Goal: Task Accomplishment & Management: Use online tool/utility

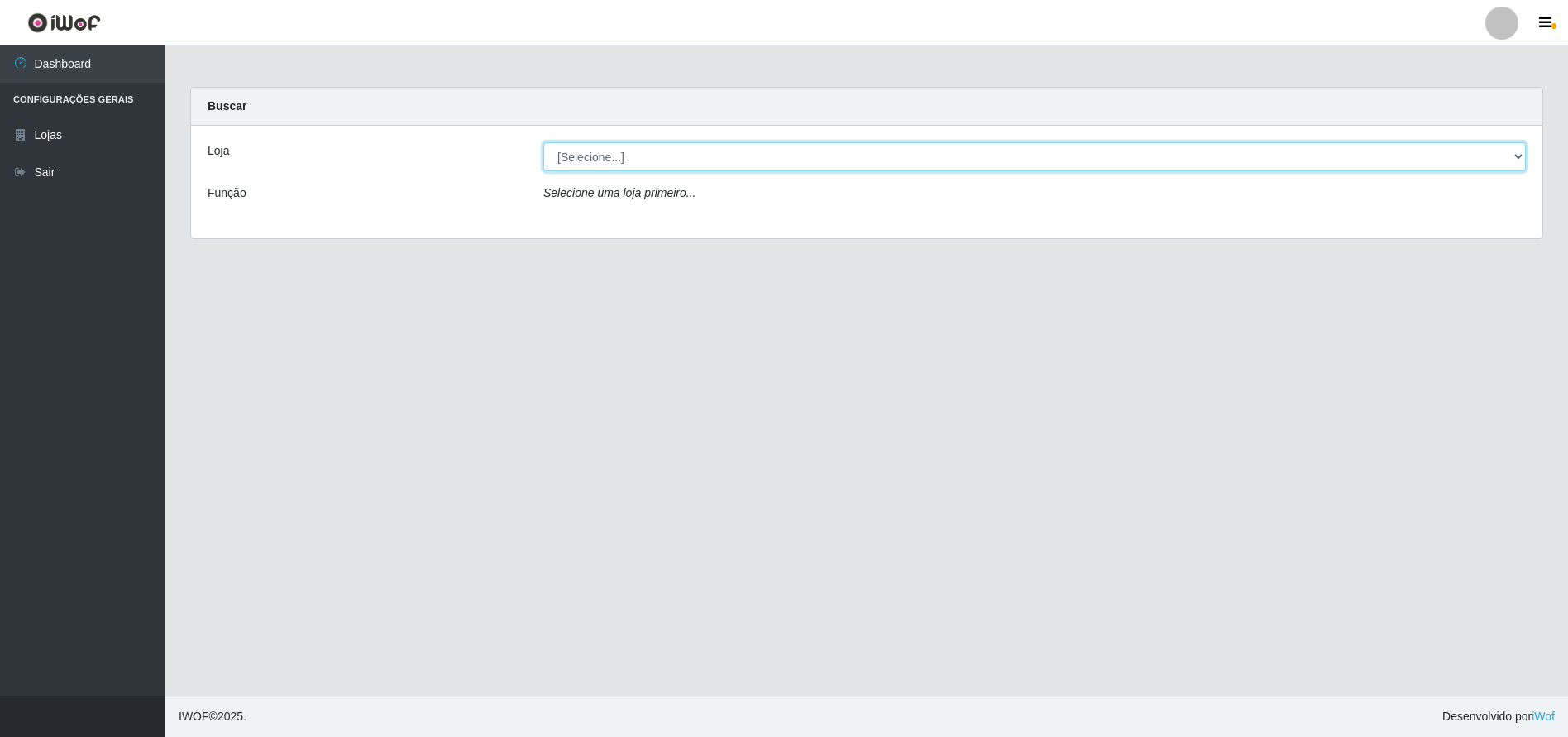
click at [750, 164] on select "[Selecione...] Extraplus - Loja 50 [GEOGRAPHIC_DATA]" at bounding box center [1034, 156] width 982 height 29
select select "451"
click at [543, 142] on select "[Selecione...] Extraplus - Loja 50 [GEOGRAPHIC_DATA]" at bounding box center [1034, 156] width 982 height 29
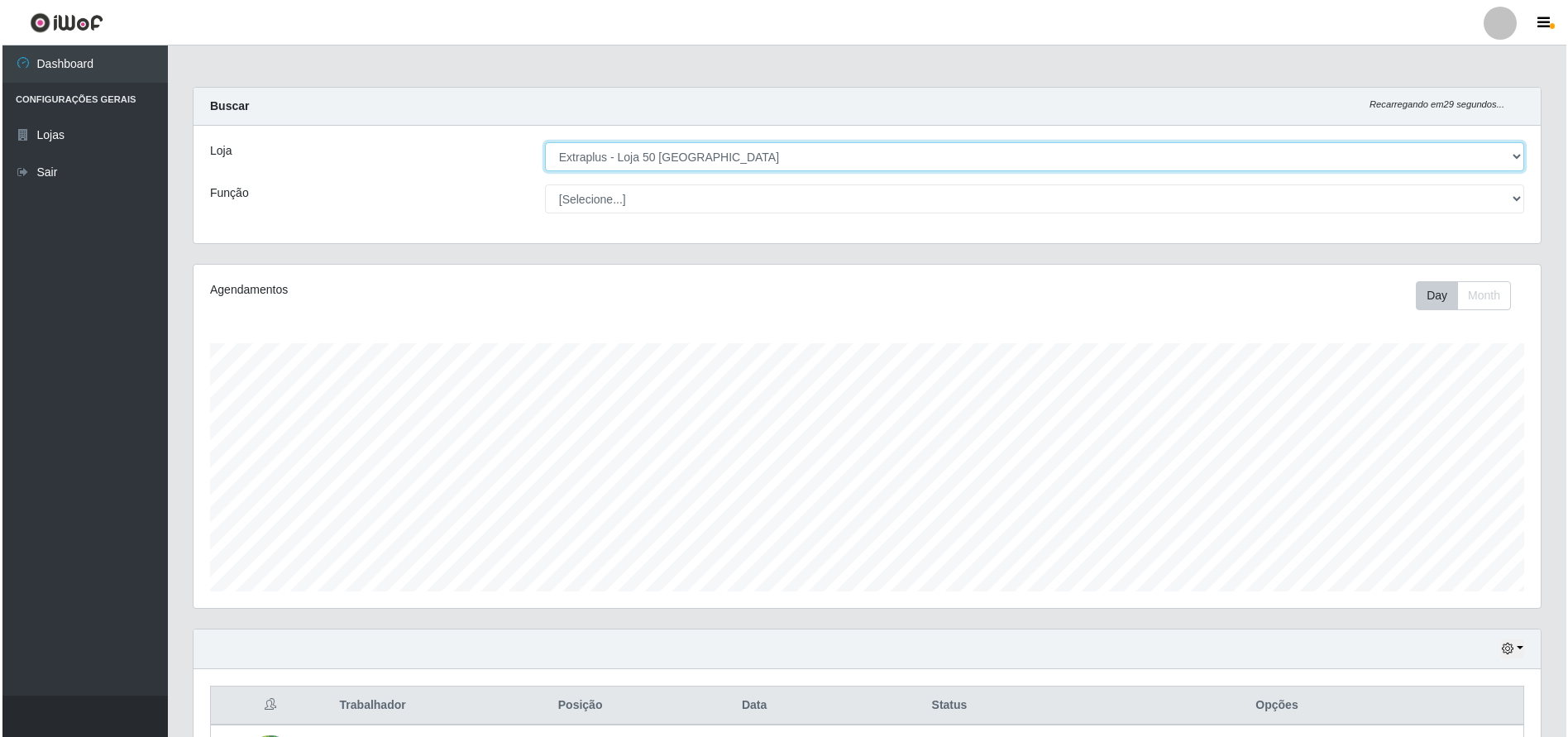
scroll to position [214, 0]
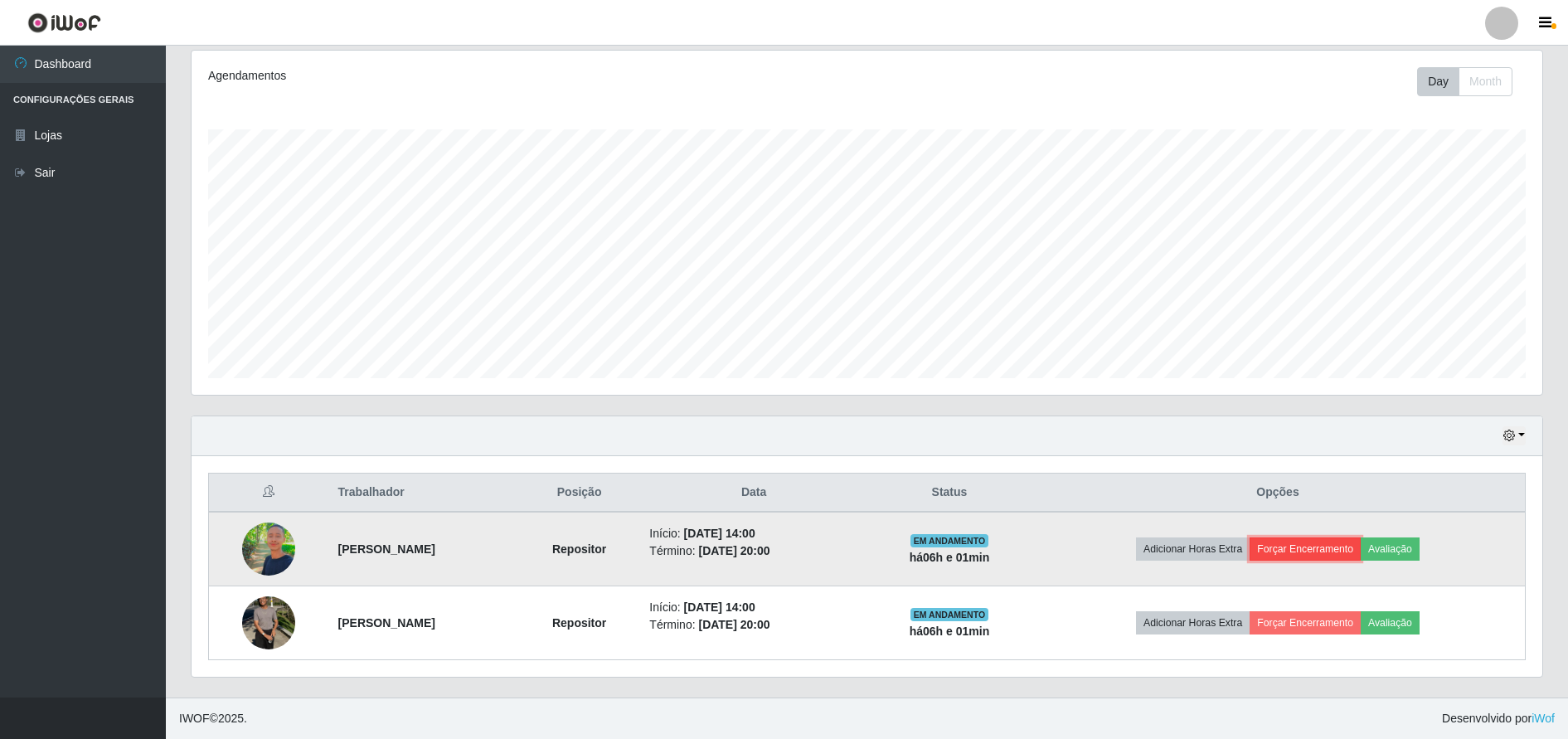
click at [1361, 546] on button "Forçar Encerramento" at bounding box center [1306, 549] width 111 height 24
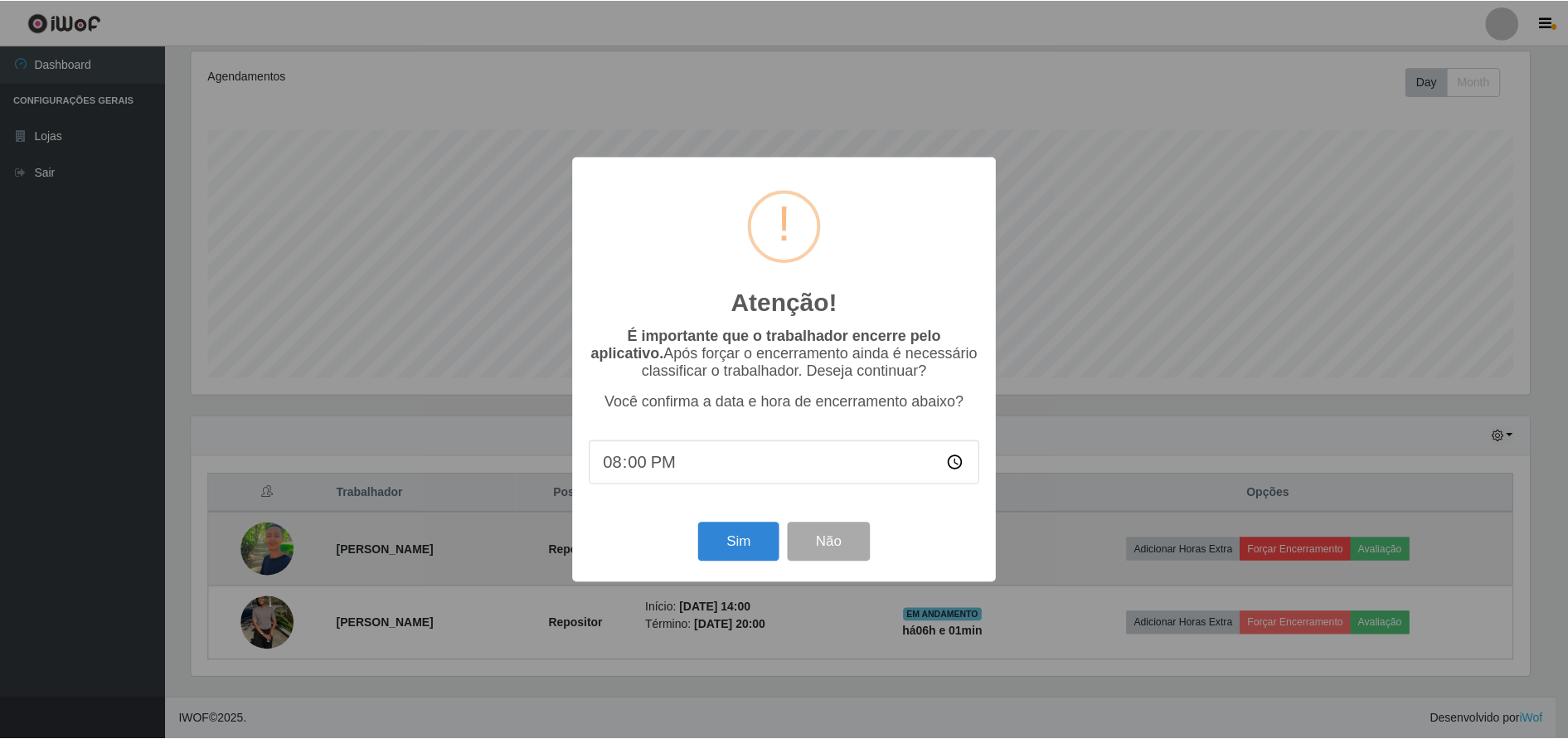
scroll to position [344, 1343]
type input "20:00"
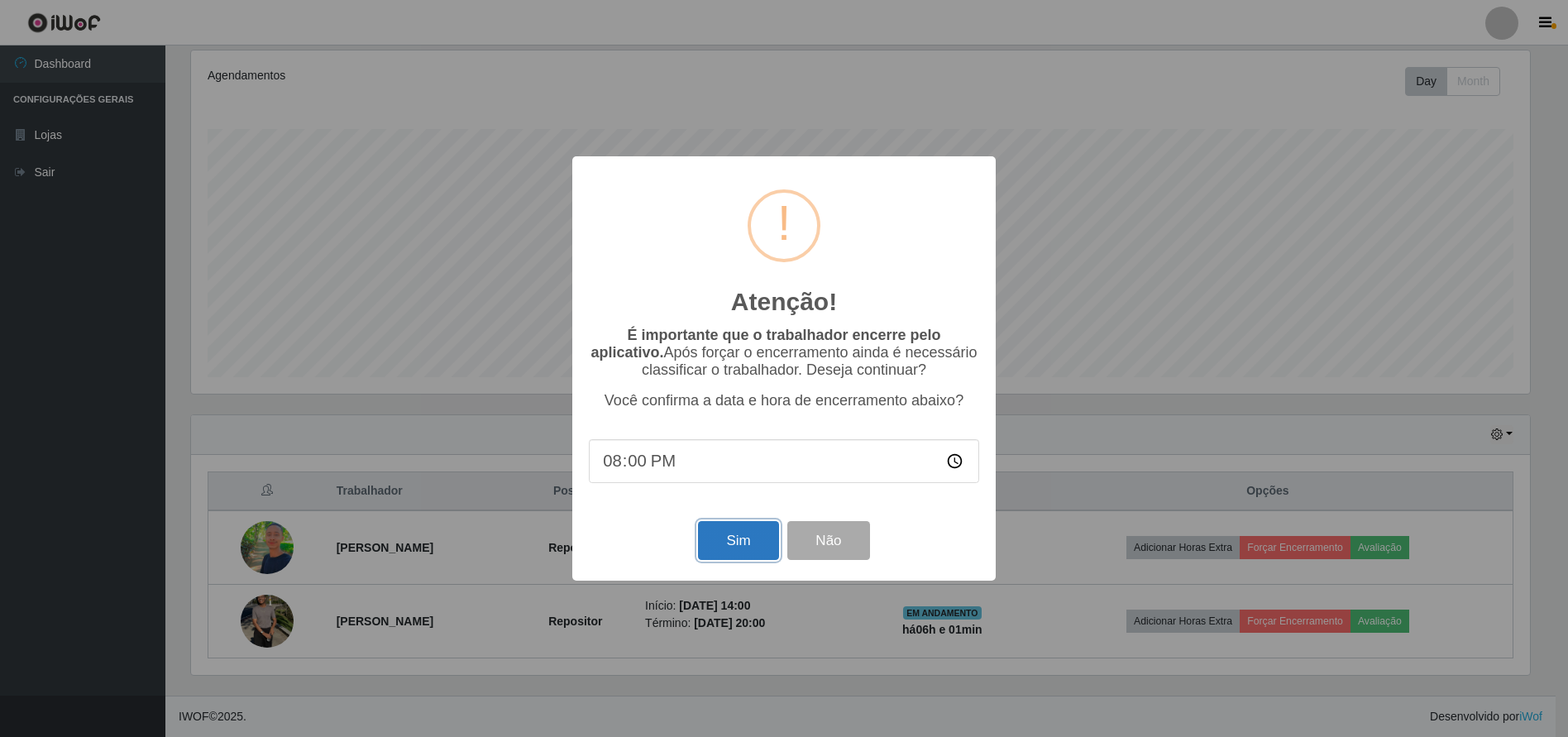
click at [746, 553] on button "Sim" at bounding box center [737, 540] width 80 height 39
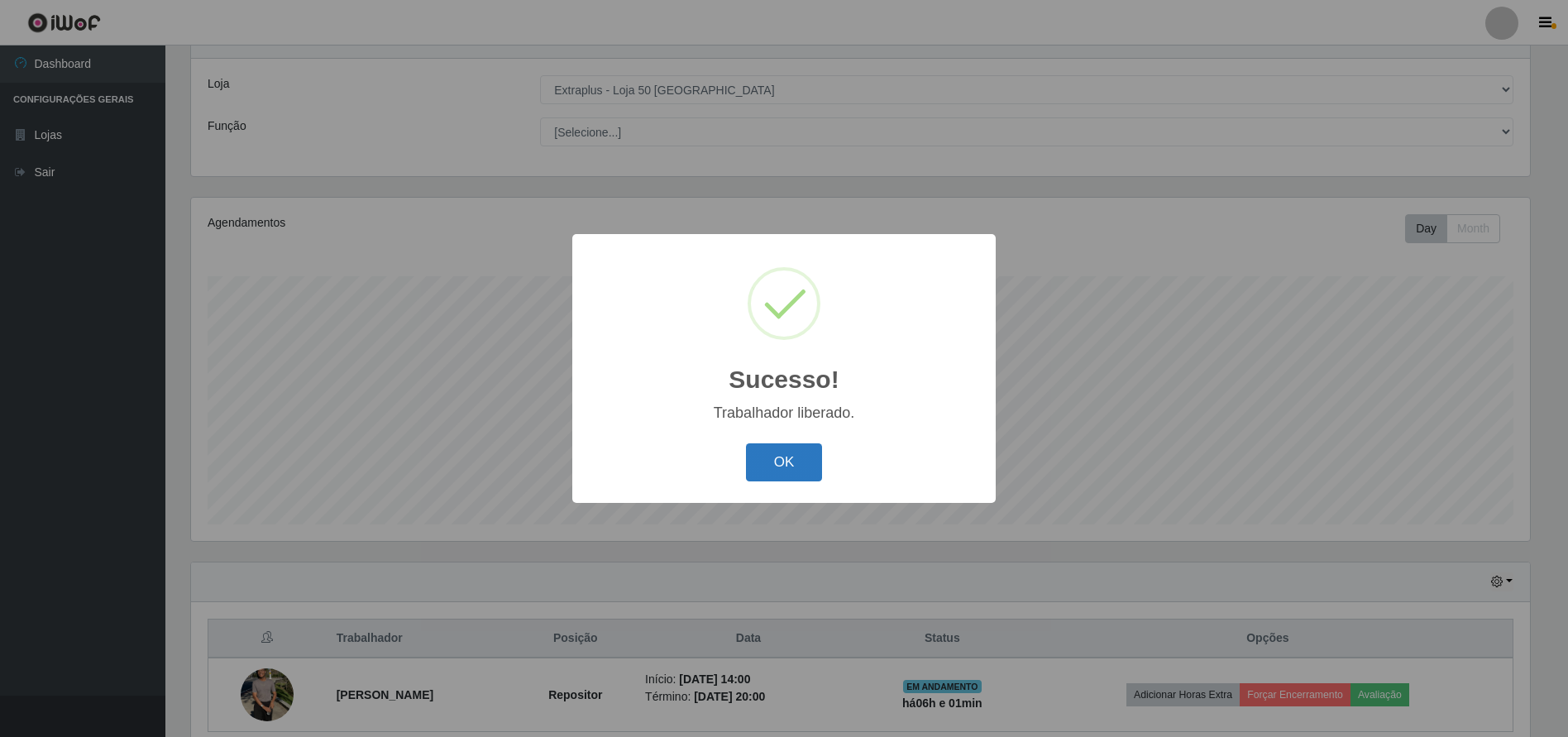
click at [769, 463] on button "OK" at bounding box center [784, 462] width 77 height 39
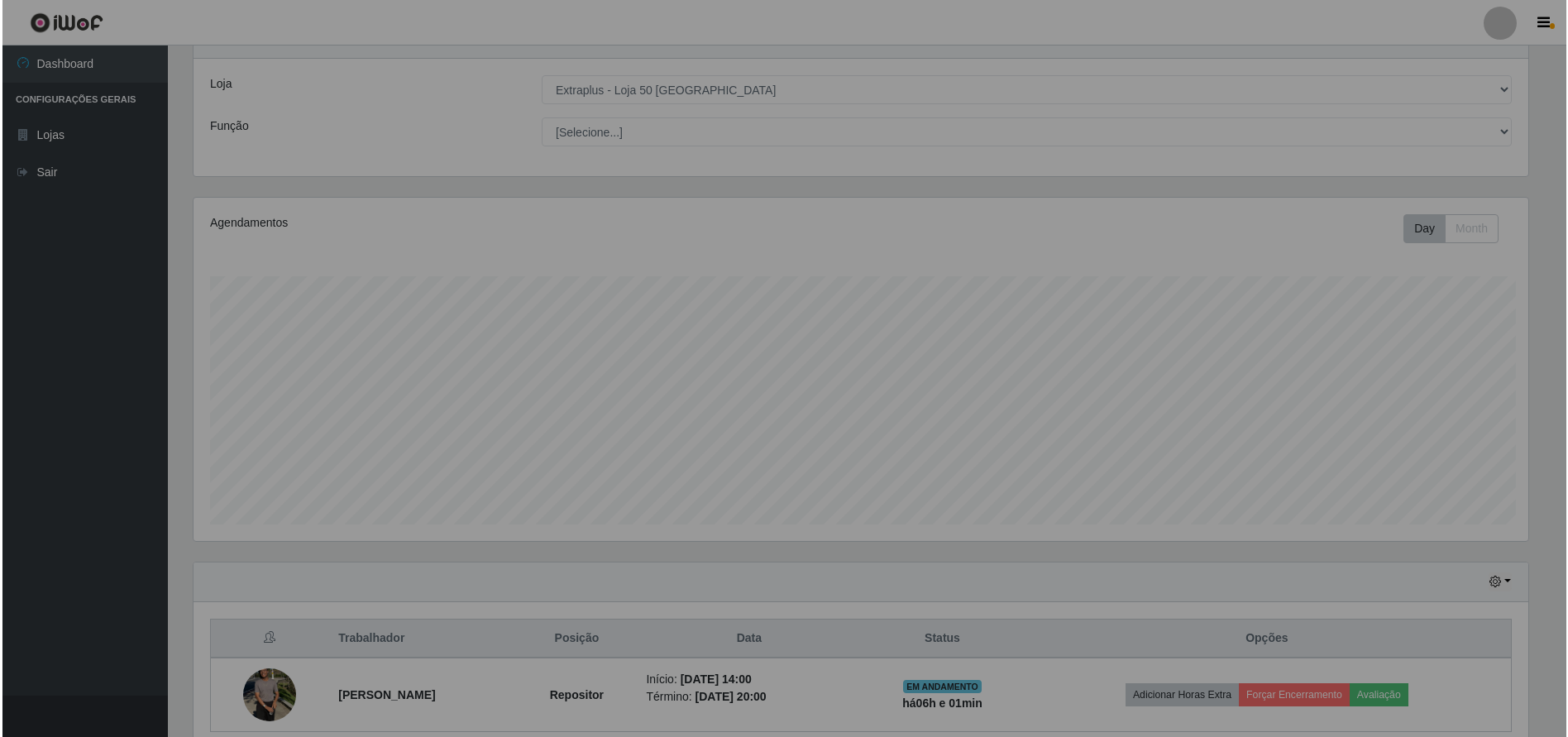
scroll to position [343, 1347]
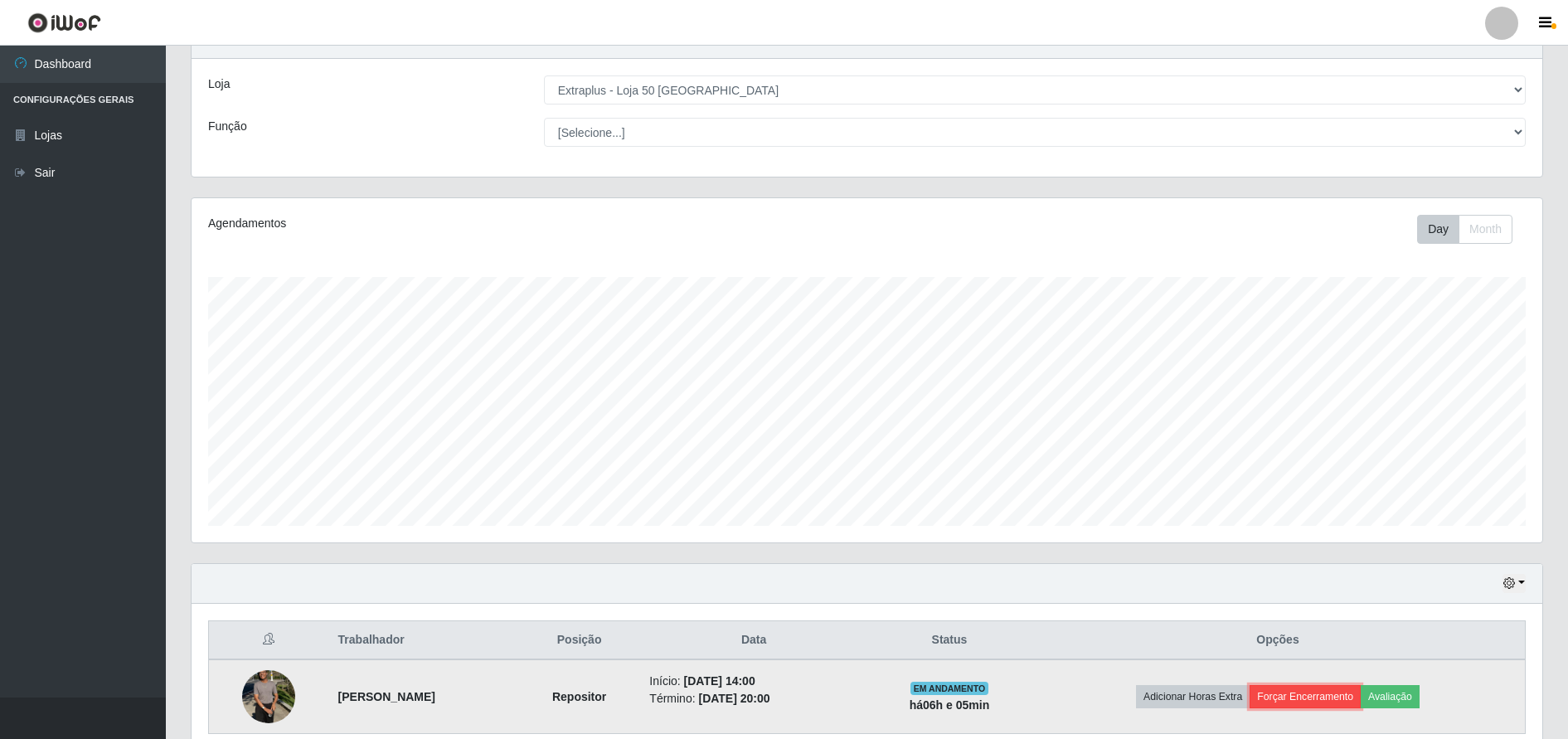
click at [1312, 702] on button "Forçar Encerramento" at bounding box center [1306, 697] width 111 height 24
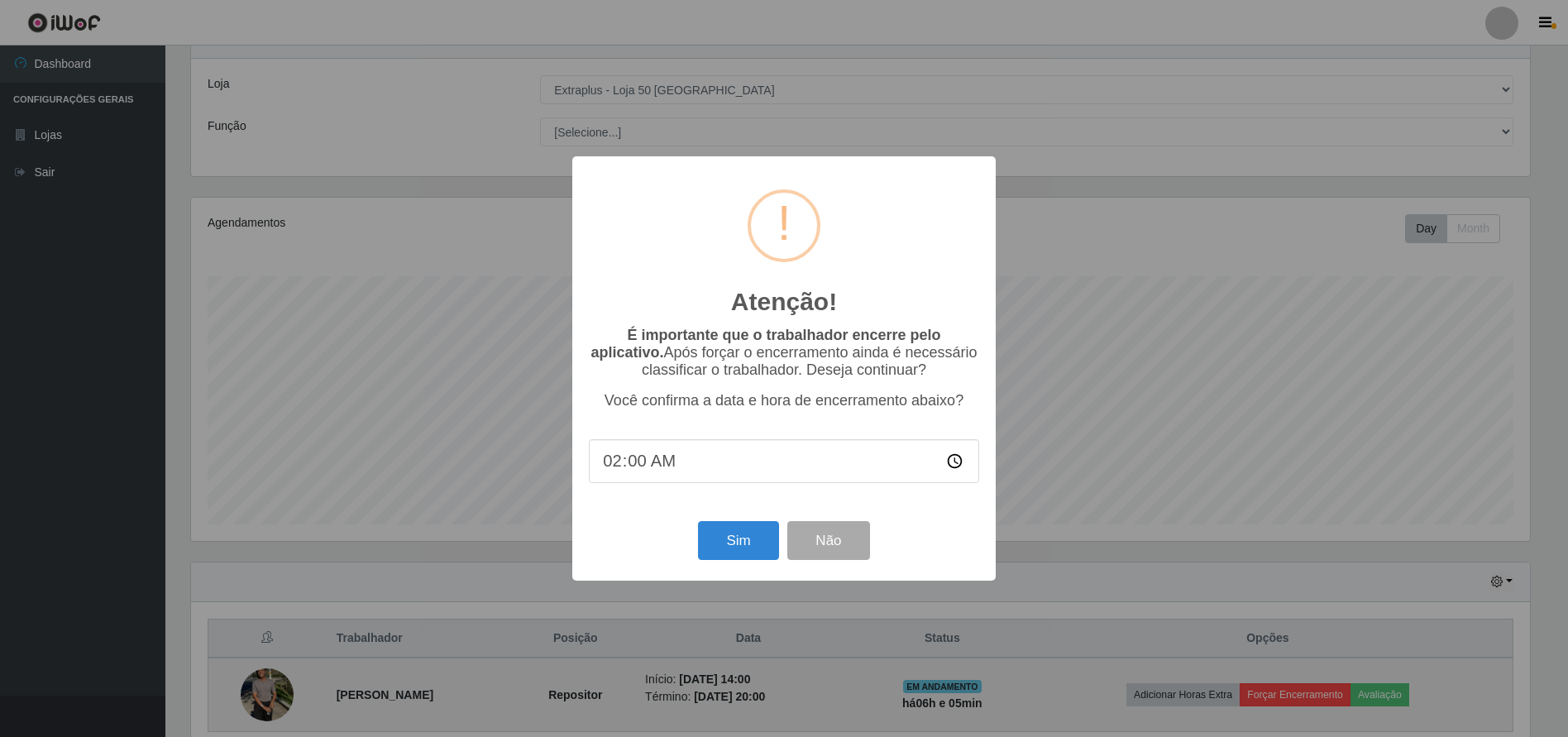
type input "20:00"
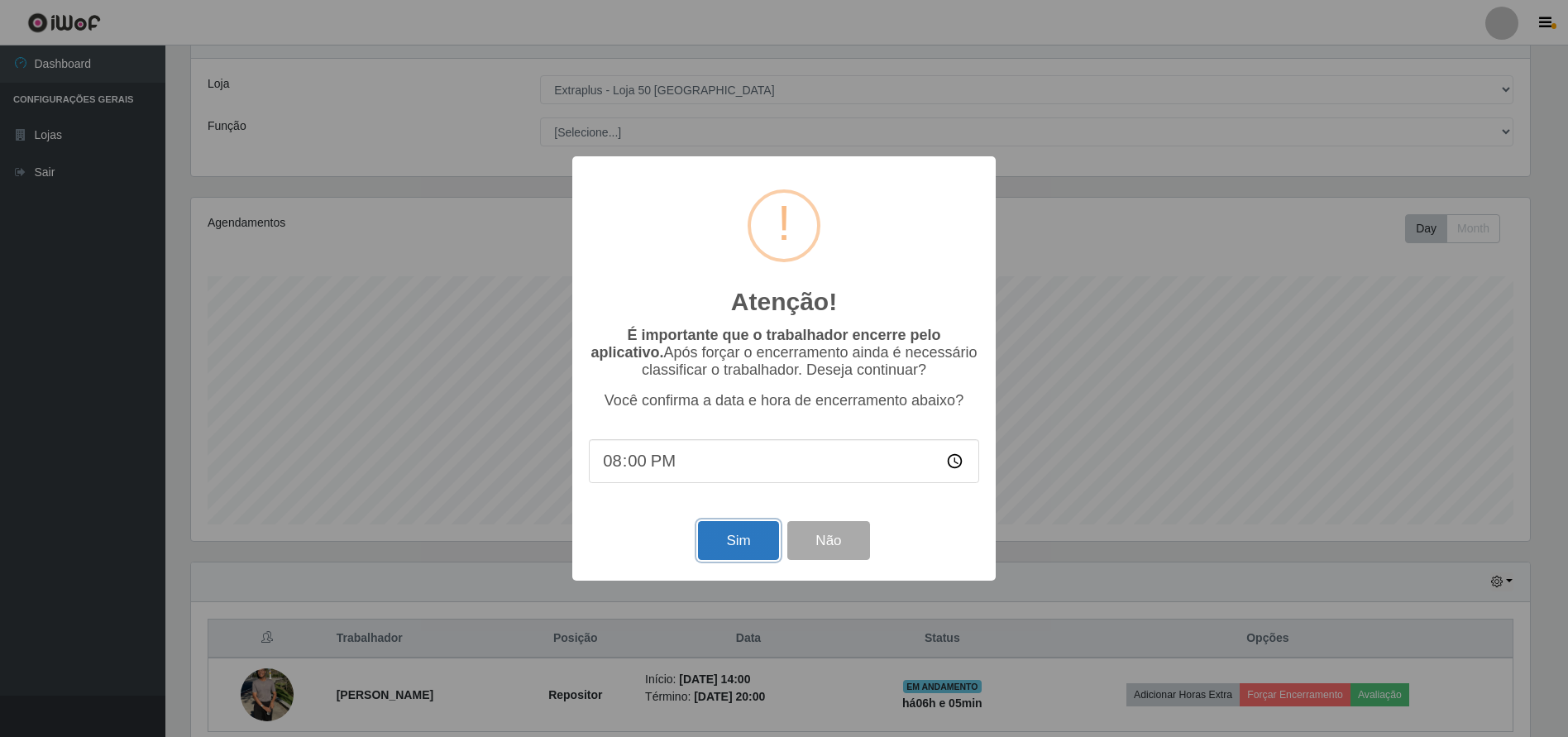
click at [739, 539] on button "Sim" at bounding box center [737, 540] width 80 height 39
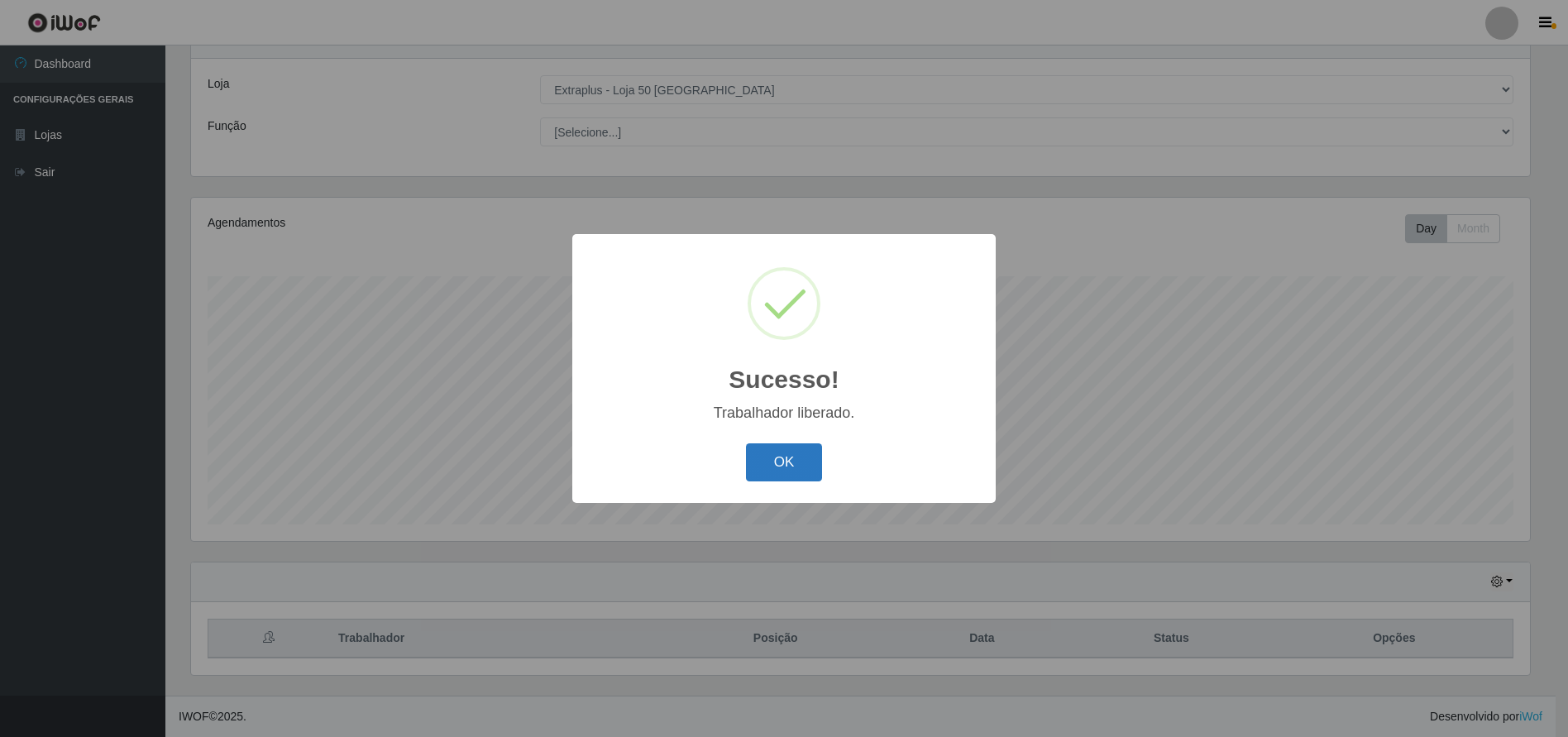
click at [807, 454] on button "OK" at bounding box center [784, 462] width 77 height 39
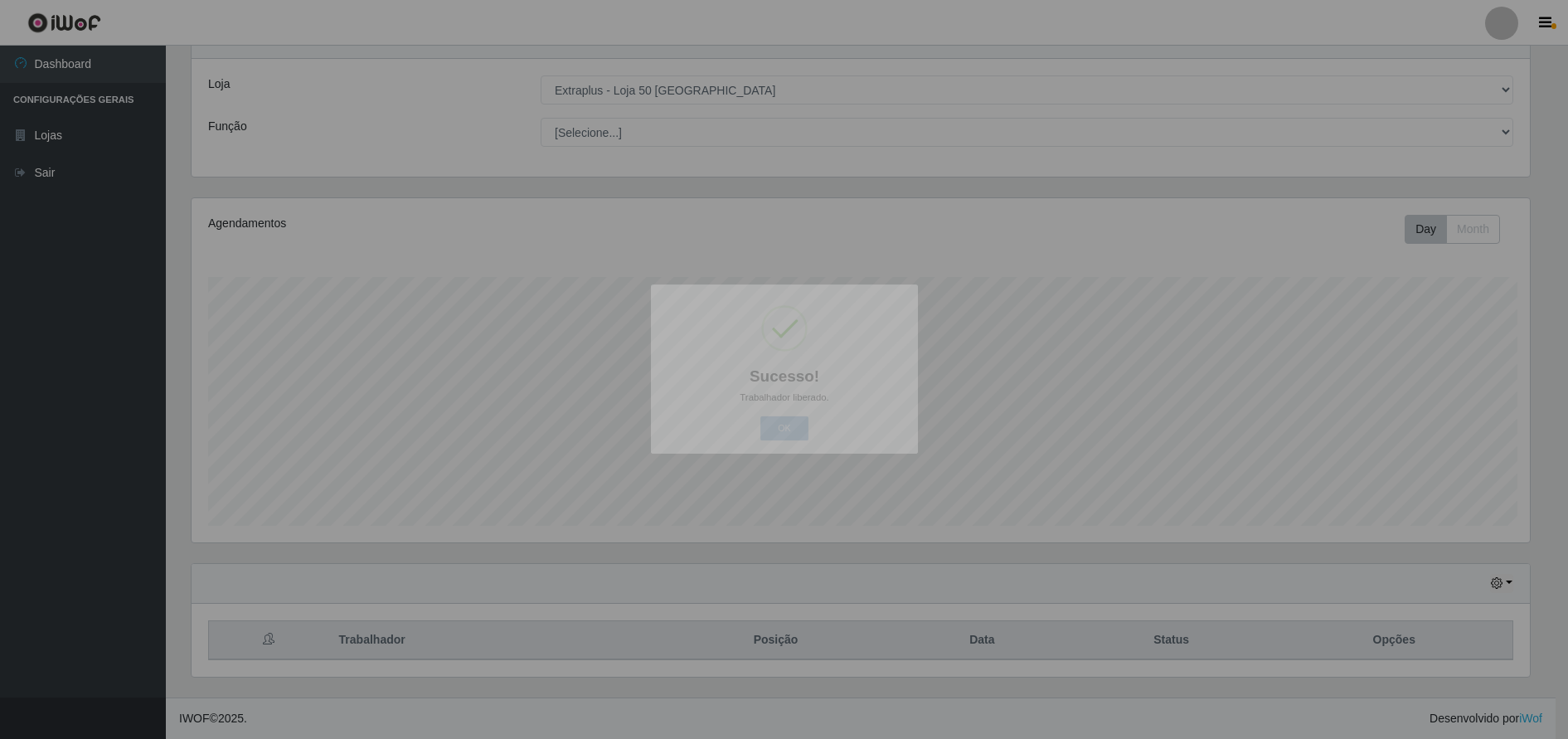
scroll to position [344, 1351]
